Goal: Book appointment/travel/reservation

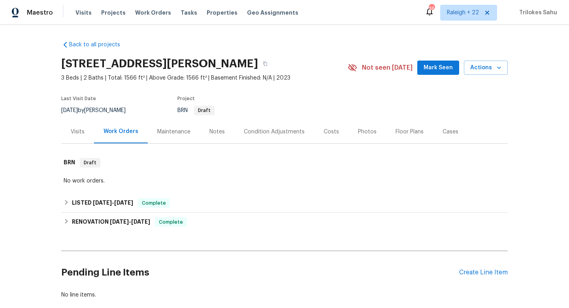
click at [80, 138] on div "Visits" at bounding box center [77, 131] width 33 height 23
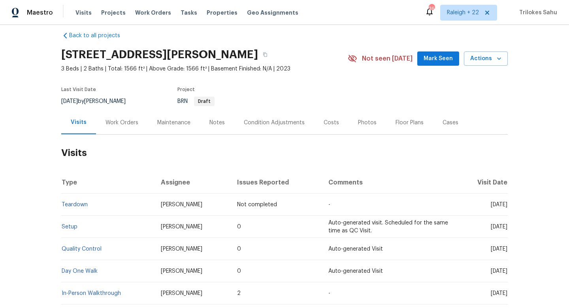
scroll to position [10, 0]
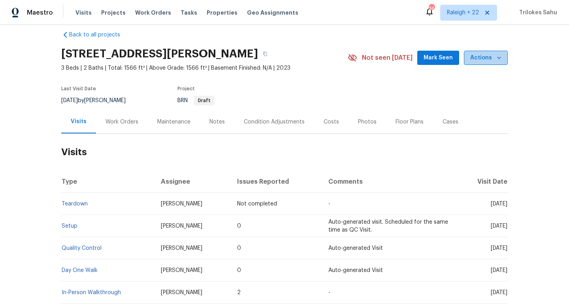
click at [489, 59] on span "Actions" at bounding box center [485, 58] width 31 height 10
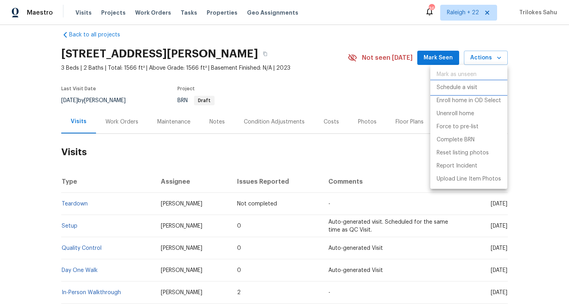
click at [451, 85] on p "Schedule a visit" at bounding box center [457, 87] width 41 height 8
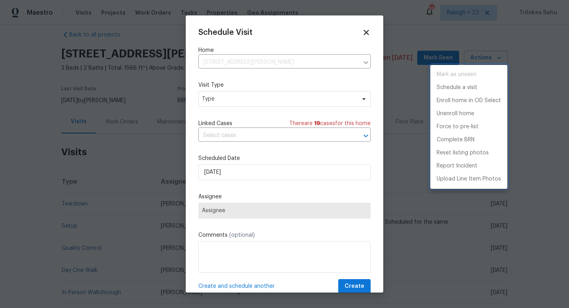
click at [256, 104] on div at bounding box center [284, 154] width 569 height 308
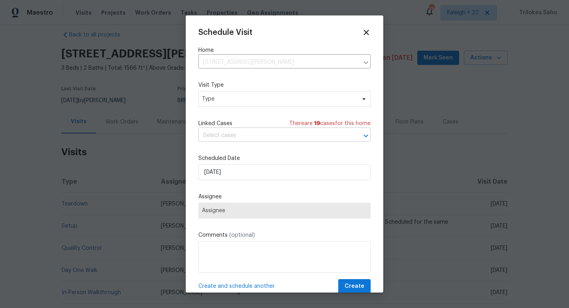
click at [253, 135] on input "text" at bounding box center [273, 135] width 150 height 12
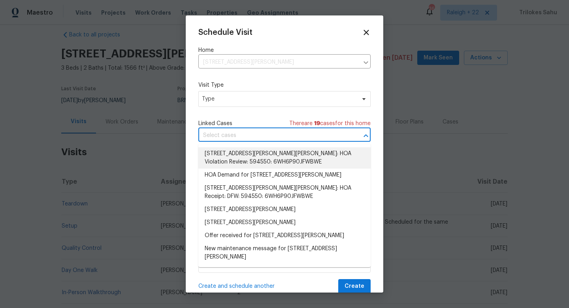
click at [248, 157] on li "[STREET_ADDRESS][PERSON_NAME][PERSON_NAME]: HOA Violation Review: 594550: 6WH6P…" at bounding box center [284, 157] width 172 height 21
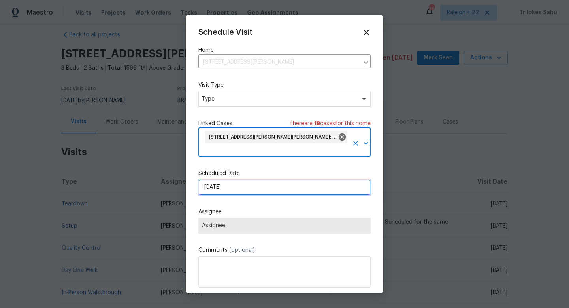
click at [250, 191] on input "[DATE]" at bounding box center [284, 187] width 172 height 16
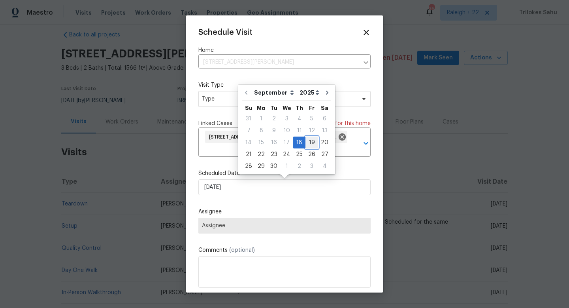
click at [309, 144] on div "19" at bounding box center [312, 142] width 13 height 11
type input "[DATE]"
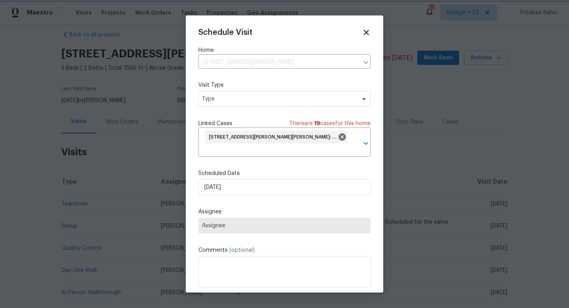
scroll to position [26, 0]
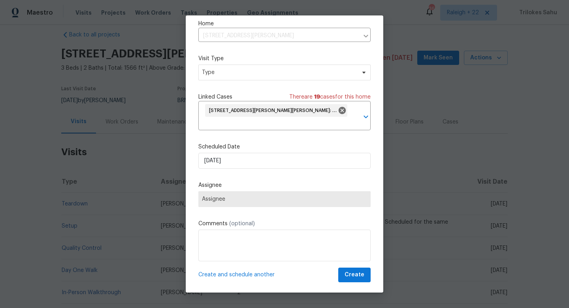
click at [248, 203] on span "Assignee" at bounding box center [284, 199] width 172 height 16
click at [246, 198] on span "Assignee" at bounding box center [284, 199] width 165 height 6
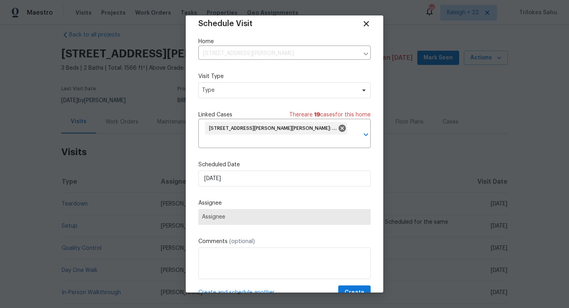
scroll to position [0, 0]
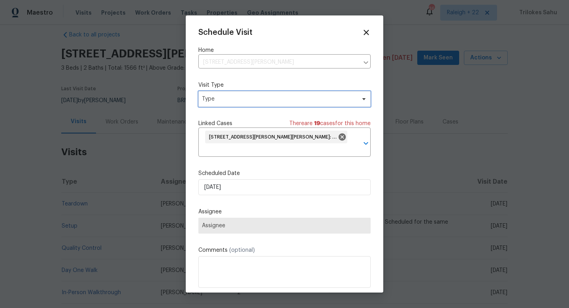
click at [253, 102] on span "Type" at bounding box center [279, 99] width 154 height 8
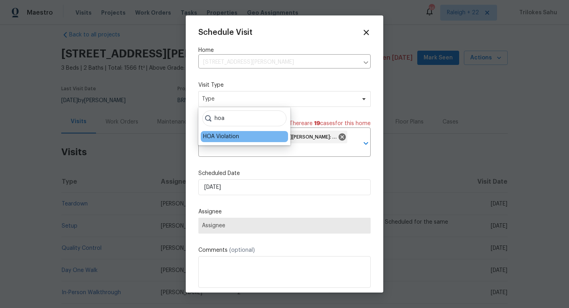
type input "hoa"
click at [235, 138] on div "HOA Violation" at bounding box center [221, 136] width 36 height 8
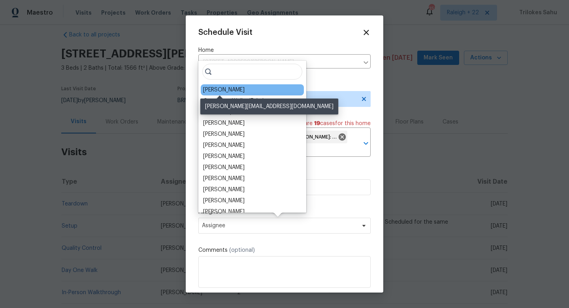
click at [223, 91] on div "[PERSON_NAME]" at bounding box center [224, 90] width 42 height 8
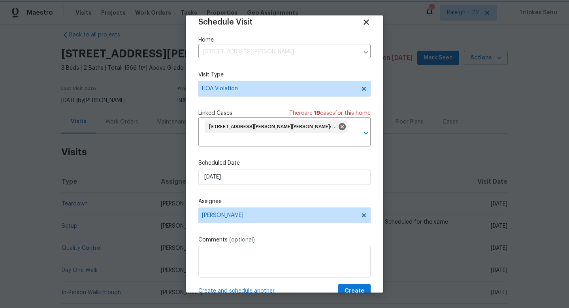
scroll to position [29, 0]
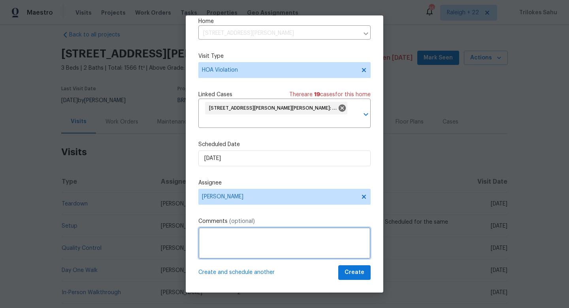
click at [269, 242] on textarea at bounding box center [284, 243] width 172 height 32
paste textarea "Hello! Please remove the trash containers from sight and into a spot they canno…"
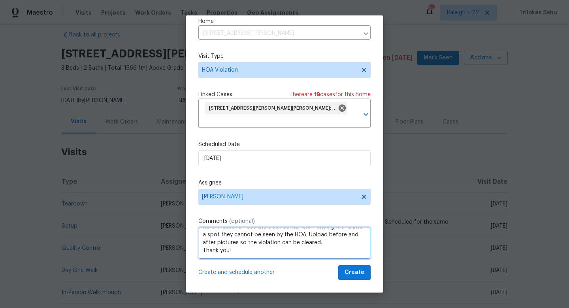
scroll to position [9, 0]
type textarea "Hello! Please remove the trash containers from sight and into a spot they canno…"
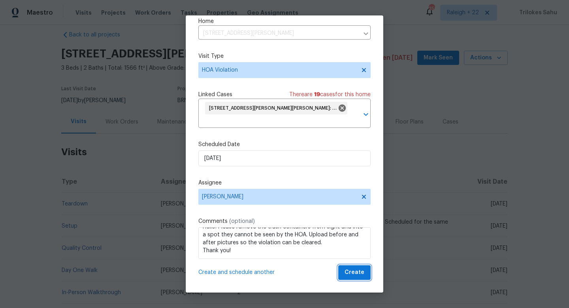
click at [352, 276] on span "Create" at bounding box center [355, 272] width 20 height 10
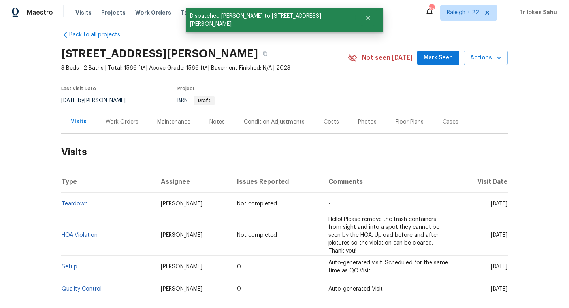
click at [106, 232] on td "HOA Violation" at bounding box center [107, 235] width 93 height 41
drag, startPoint x: 106, startPoint y: 232, endPoint x: 63, endPoint y: 231, distance: 43.1
click at [63, 231] on td "HOA Violation" at bounding box center [107, 235] width 93 height 41
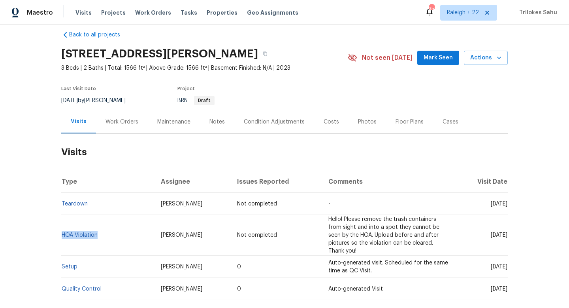
copy link "HOA Violation"
